Goal: Task Accomplishment & Management: Manage account settings

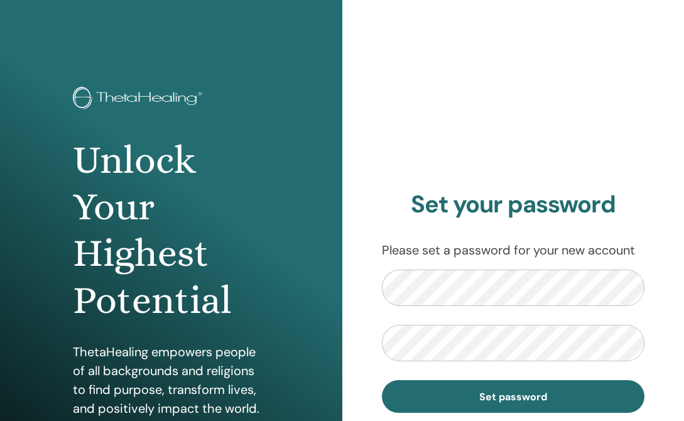
drag, startPoint x: 681, startPoint y: 1, endPoint x: 380, endPoint y: 50, distance: 305.3
click at [380, 50] on div "Set your password Please set a password for your new account Set password" at bounding box center [513, 301] width 342 height 603
click at [331, 293] on div "Unlock Your Highest Potential ThetaHealing empowers people of all backgrounds a…" at bounding box center [342, 301] width 684 height 603
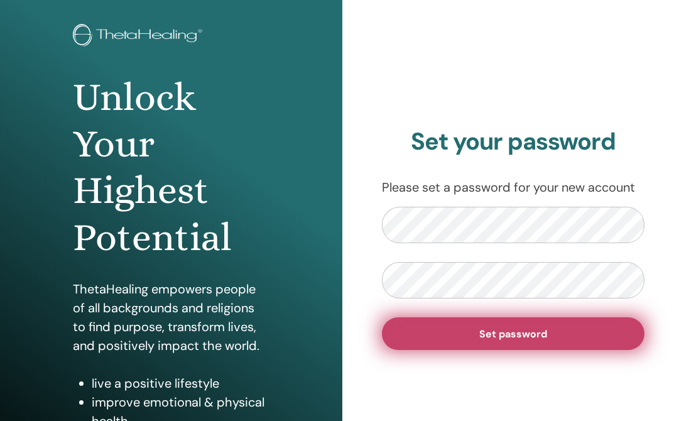
click at [561, 338] on button "Set password" at bounding box center [513, 333] width 263 height 33
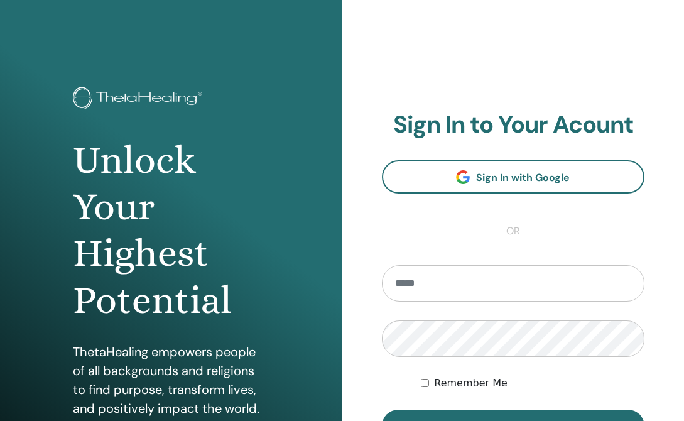
click at [454, 277] on input "email" at bounding box center [513, 283] width 263 height 36
type input "**********"
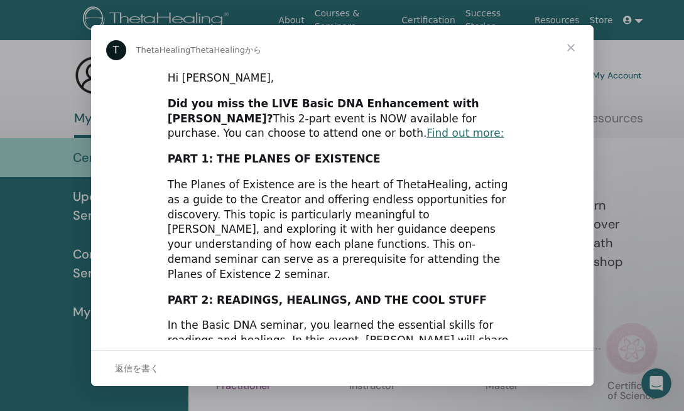
click at [572, 45] on span "クローズ" at bounding box center [570, 47] width 45 height 45
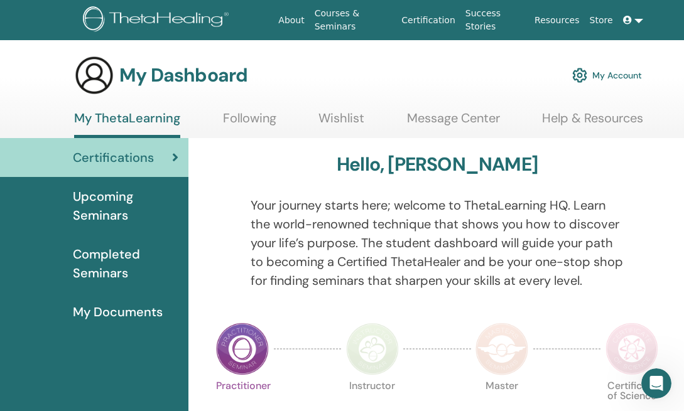
click at [628, 23] on icon at bounding box center [627, 20] width 9 height 9
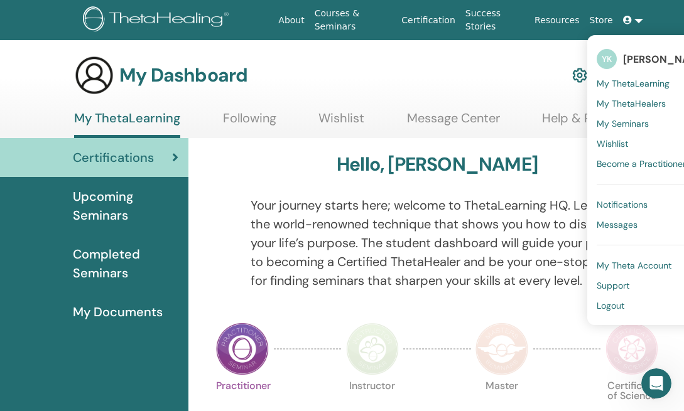
drag, startPoint x: 645, startPoint y: 0, endPoint x: 420, endPoint y: 63, distance: 233.3
click at [420, 63] on div "My Dashboard My Account" at bounding box center [357, 75] width 567 height 40
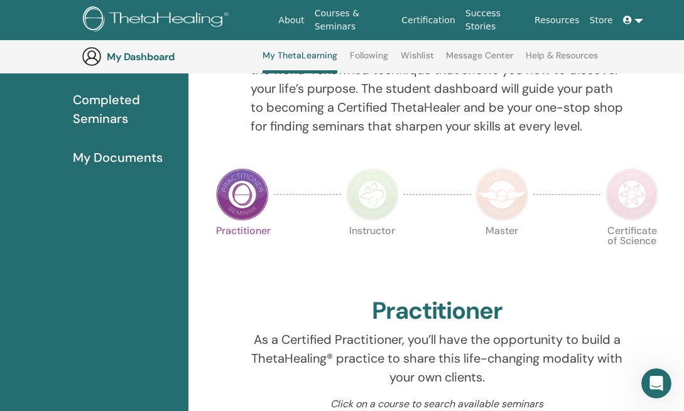
scroll to position [222, 0]
